Goal: Use online tool/utility: Utilize a website feature to perform a specific function

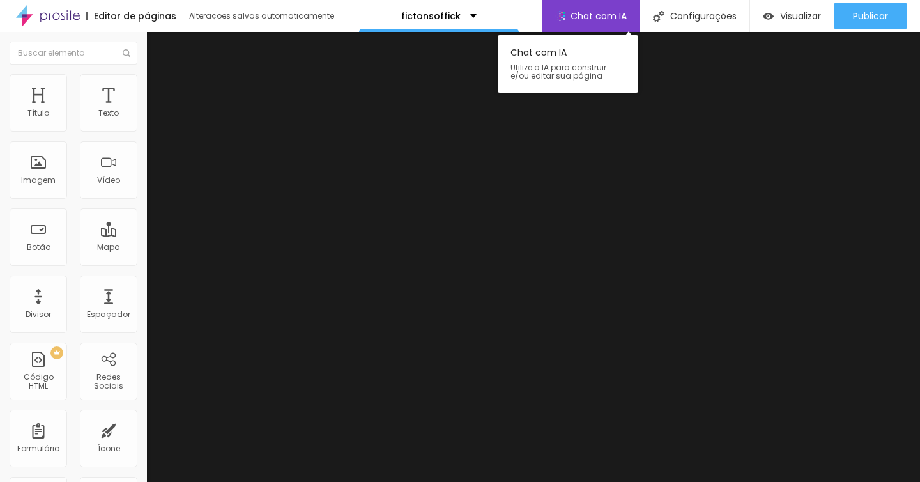
click at [605, 24] on div "Chat com IA" at bounding box center [591, 16] width 98 height 32
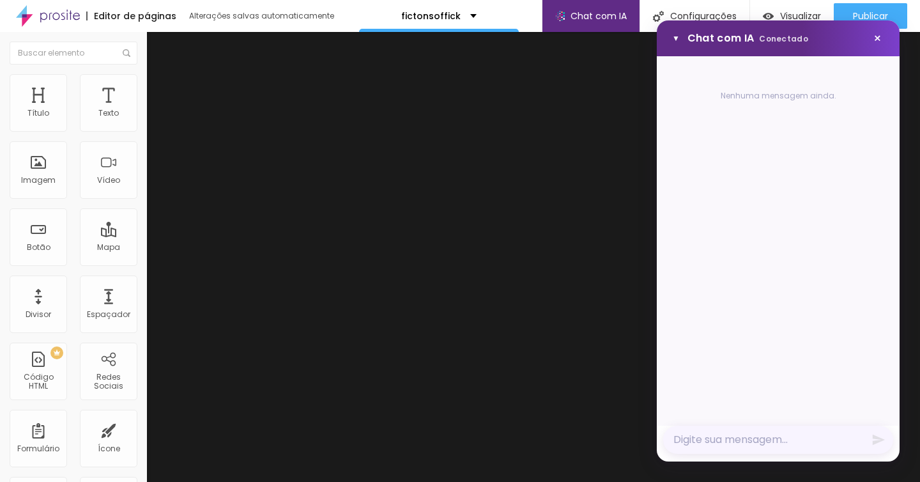
click at [719, 439] on textarea "Mensagem" at bounding box center [778, 440] width 230 height 28
type textarea "quero que a página seja de vender kiwi denovo"
click at [876, 434] on icon "Enviar mensagem" at bounding box center [879, 432] width 12 height 11
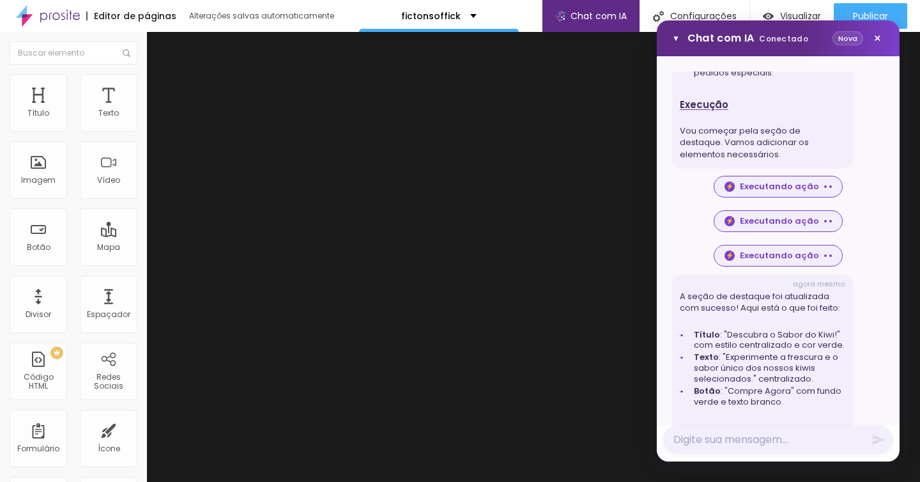
scroll to position [565, 0]
